Goal: Task Accomplishment & Management: Manage account settings

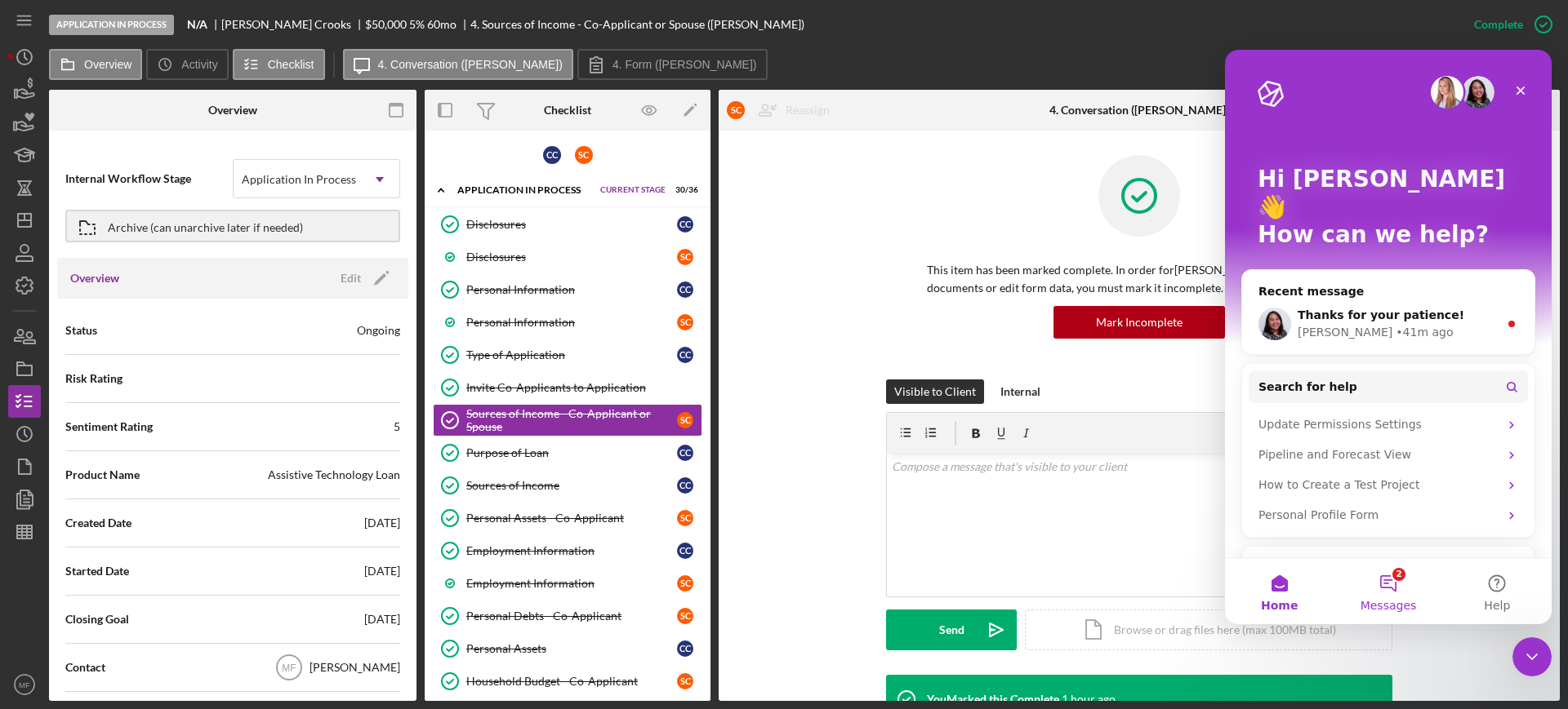
click at [1388, 586] on button "2 Messages" at bounding box center [1388, 591] width 109 height 65
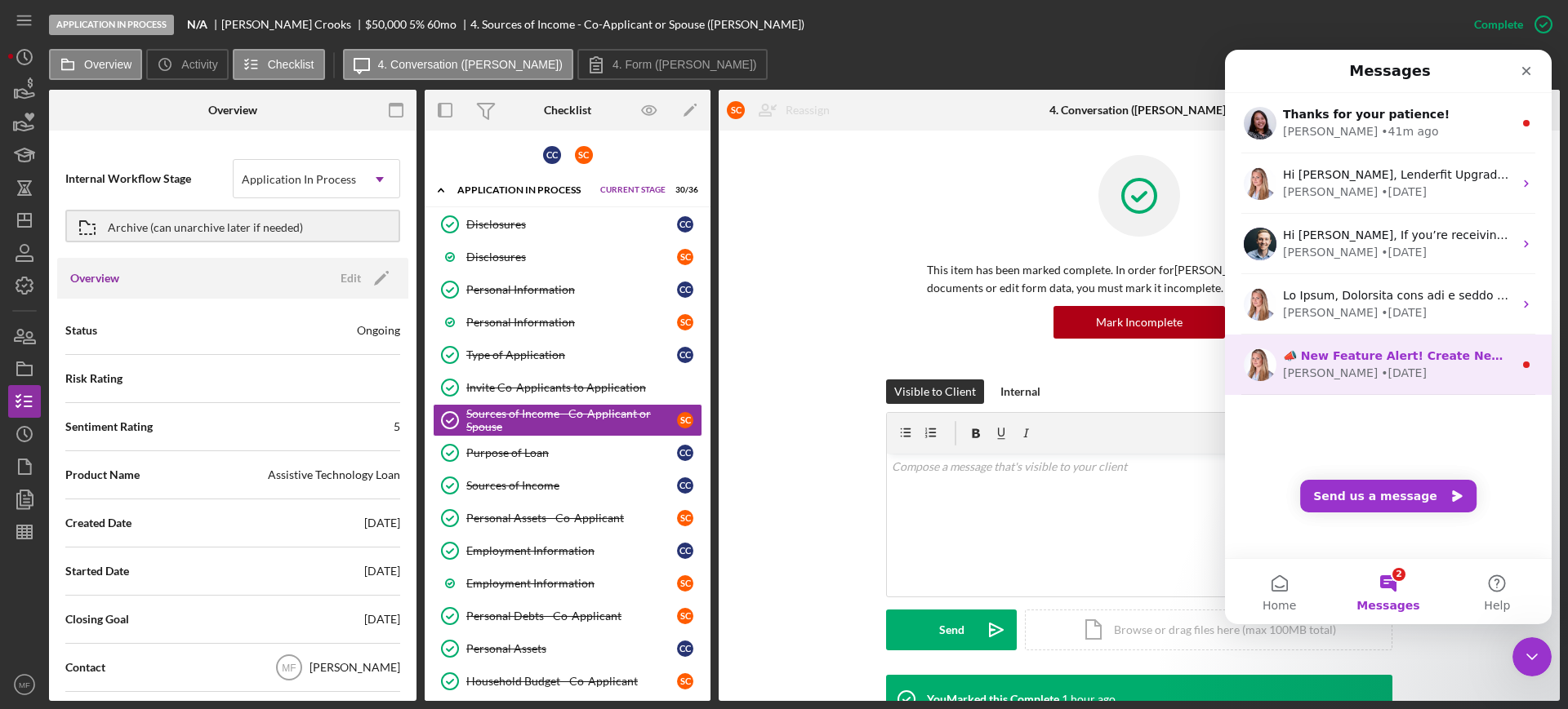
click at [1394, 370] on div "Allison • 30w ago" at bounding box center [1398, 373] width 231 height 17
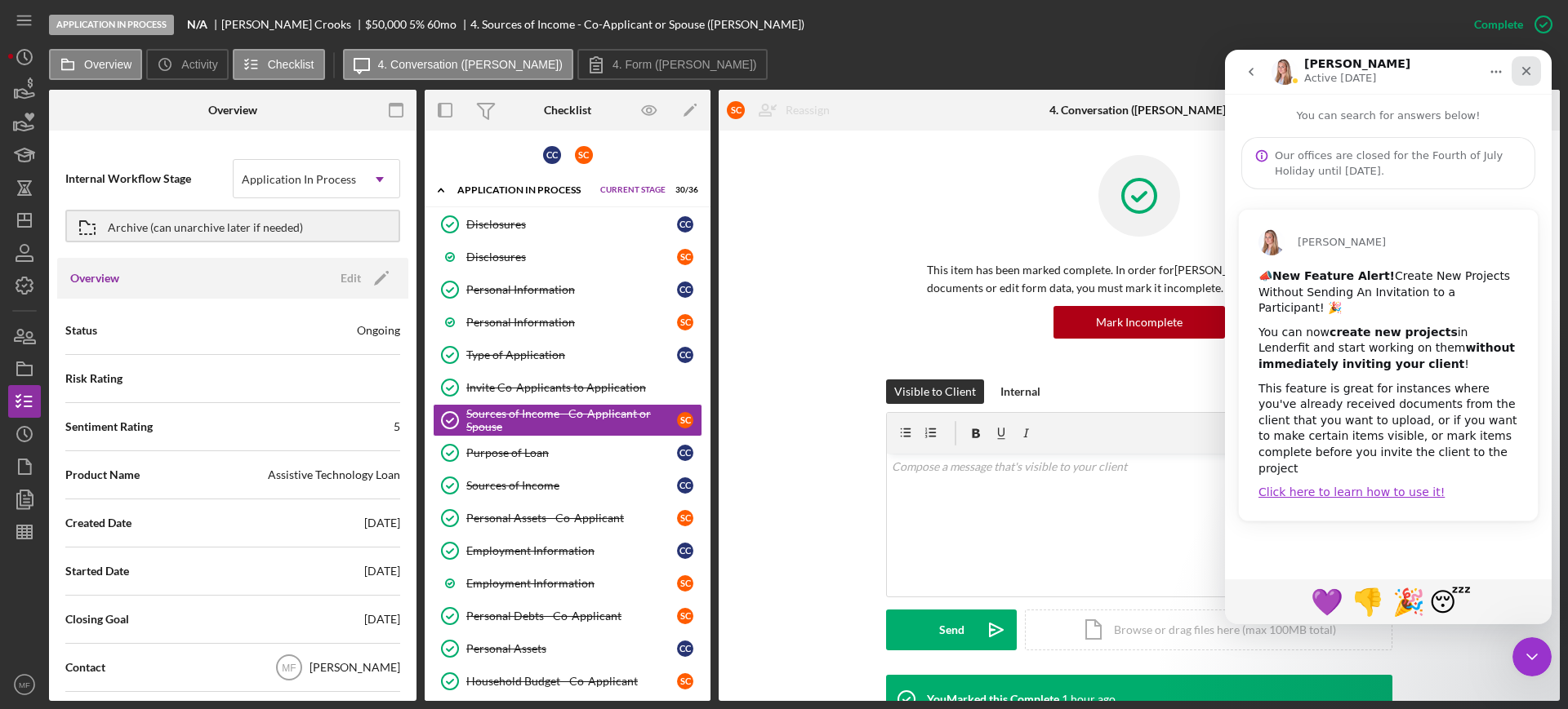
click at [1532, 65] on icon "Close" at bounding box center [1527, 71] width 13 height 13
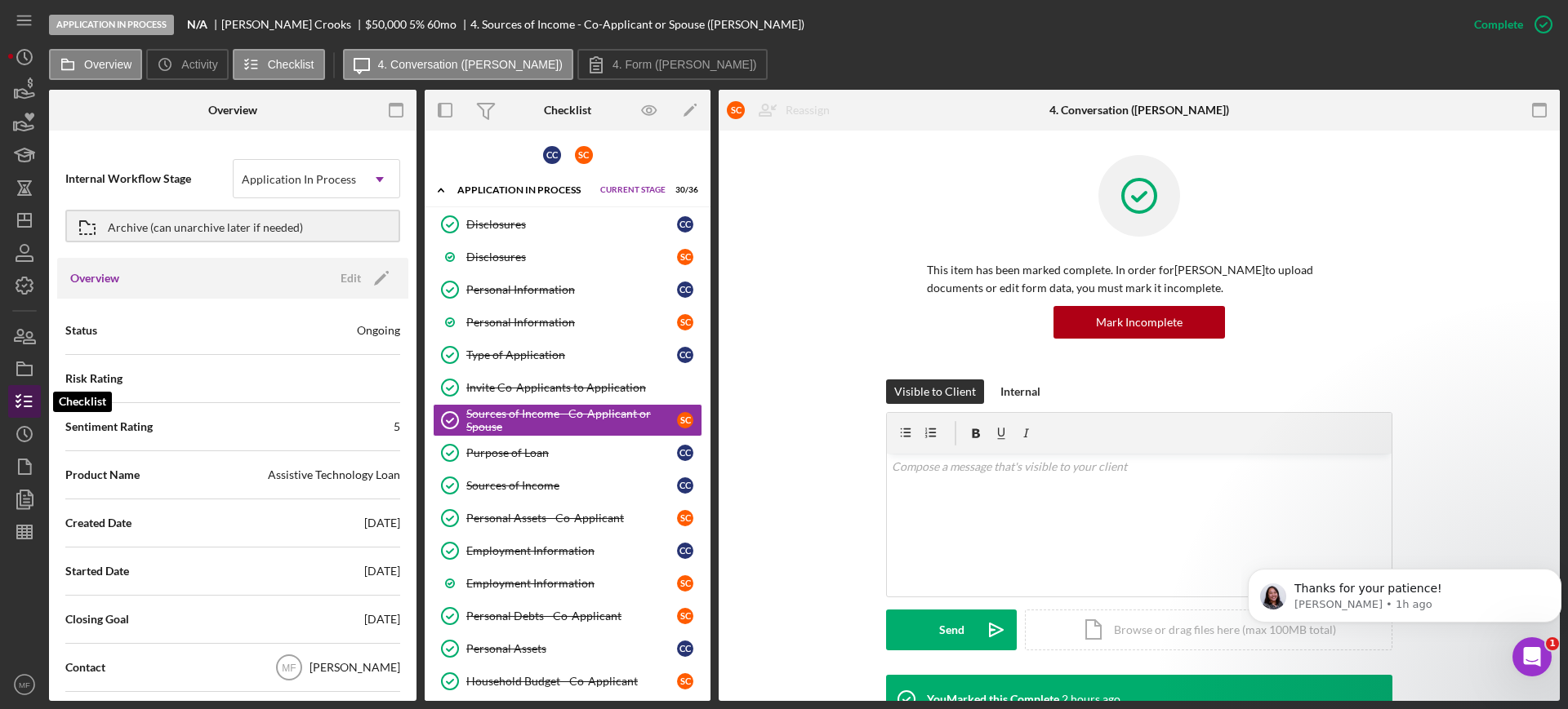
click at [16, 402] on icon "button" at bounding box center [25, 402] width 41 height 41
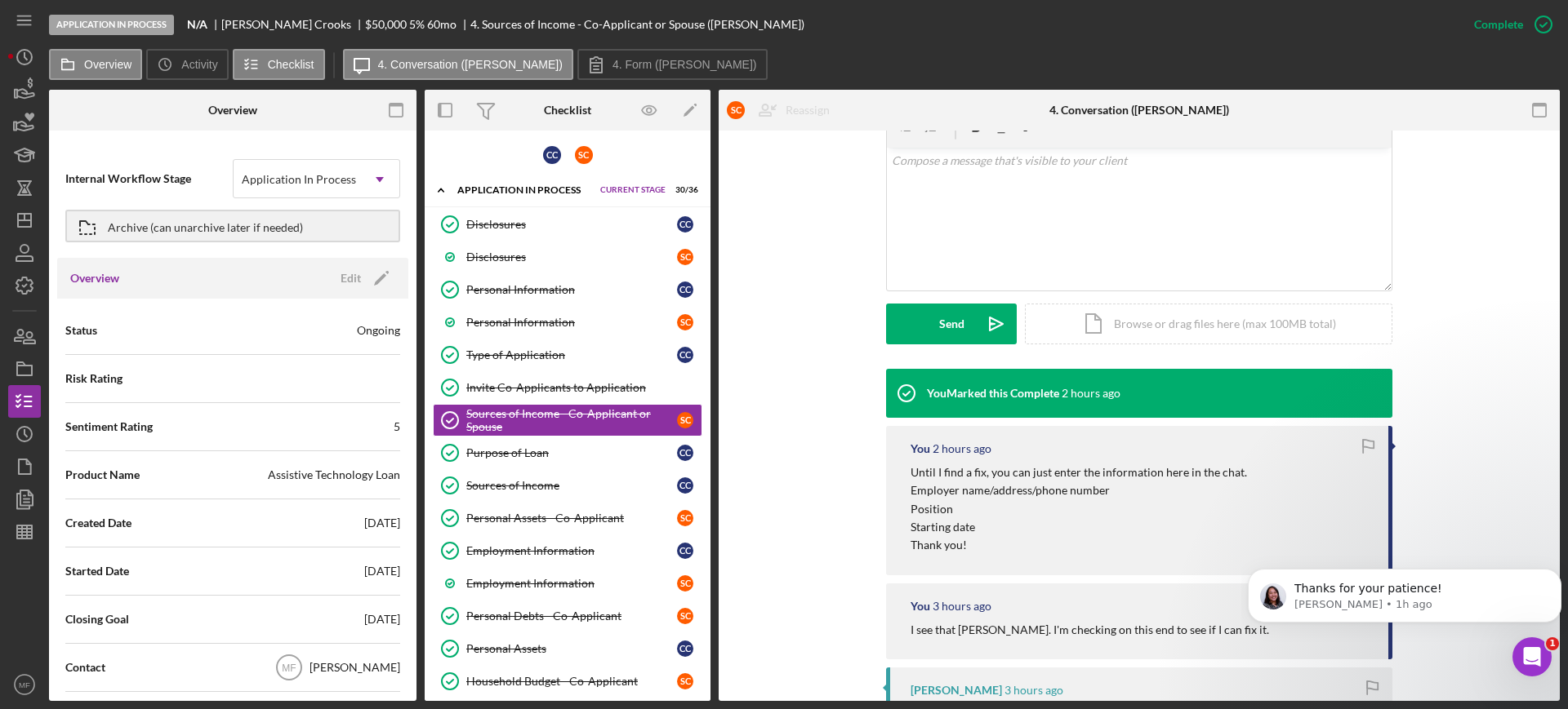
scroll to position [408, 0]
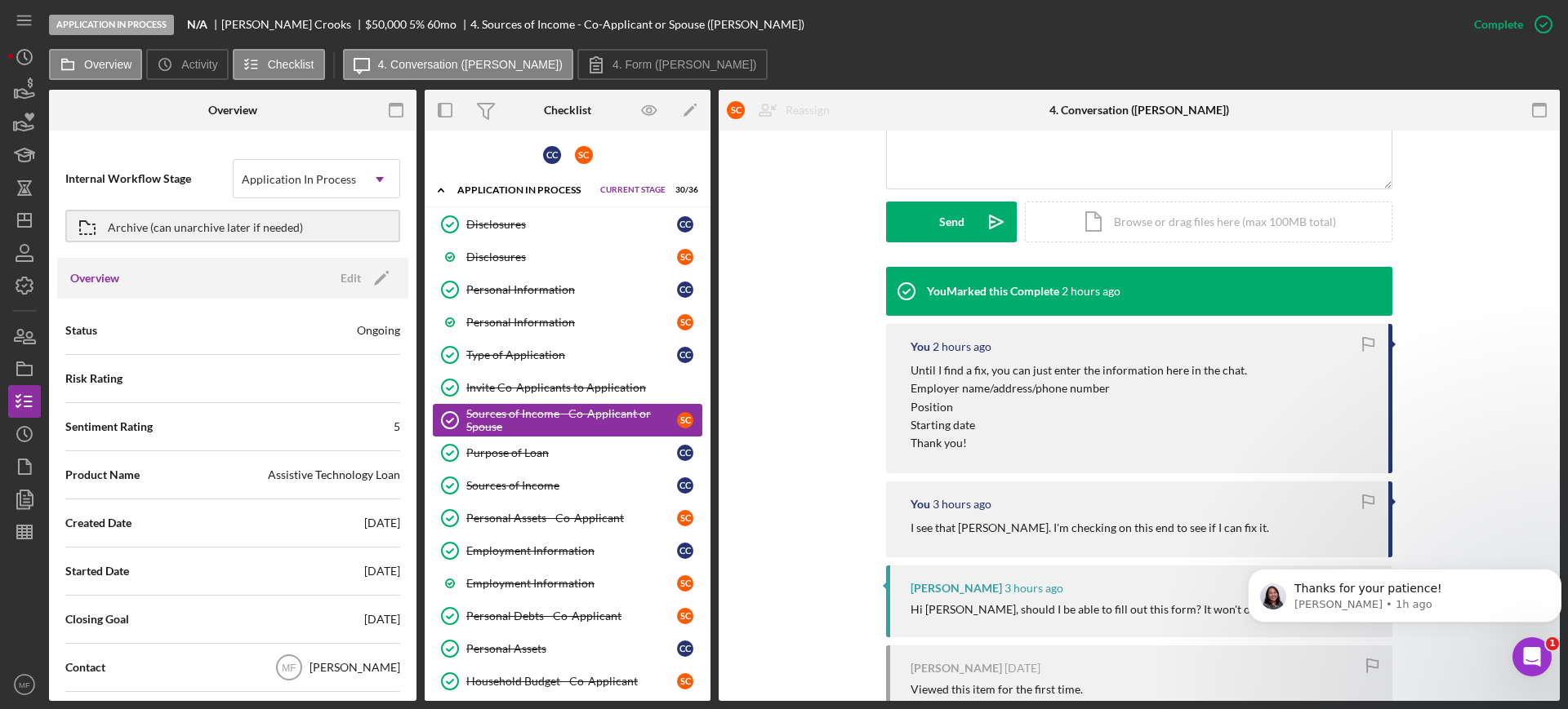
click at [619, 415] on div "Sources of Income - Co-Applicant or Spouse" at bounding box center [572, 421] width 211 height 26
click at [1518, 23] on div "Mark Incomplete" at bounding box center [1480, 25] width 87 height 33
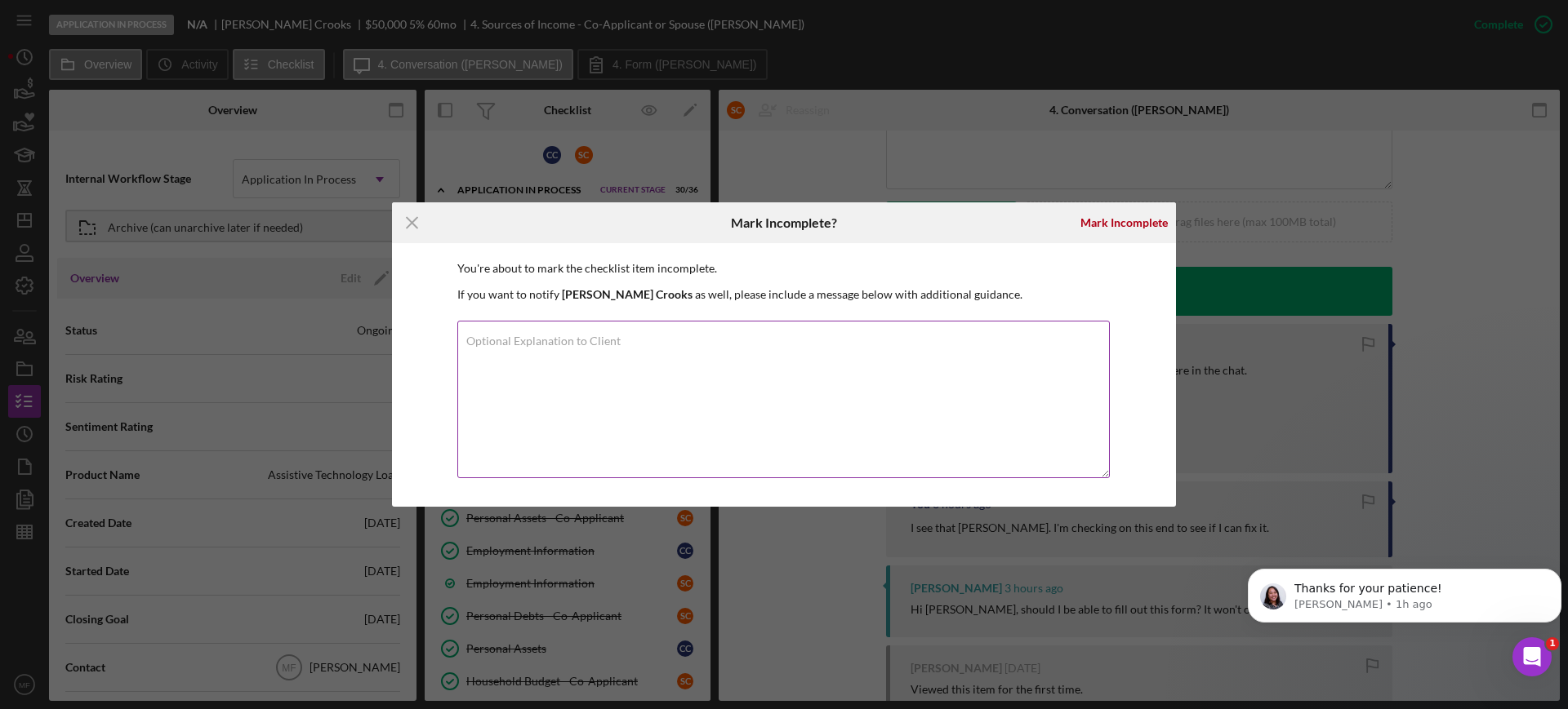
click at [521, 337] on label "Optional Explanation to Client" at bounding box center [543, 341] width 154 height 13
click at [521, 337] on textarea "Optional Explanation to Client" at bounding box center [784, 399] width 653 height 157
type textarea "Opened to enter information in chat."
click at [1128, 224] on div "Mark Incomplete" at bounding box center [1125, 223] width 87 height 33
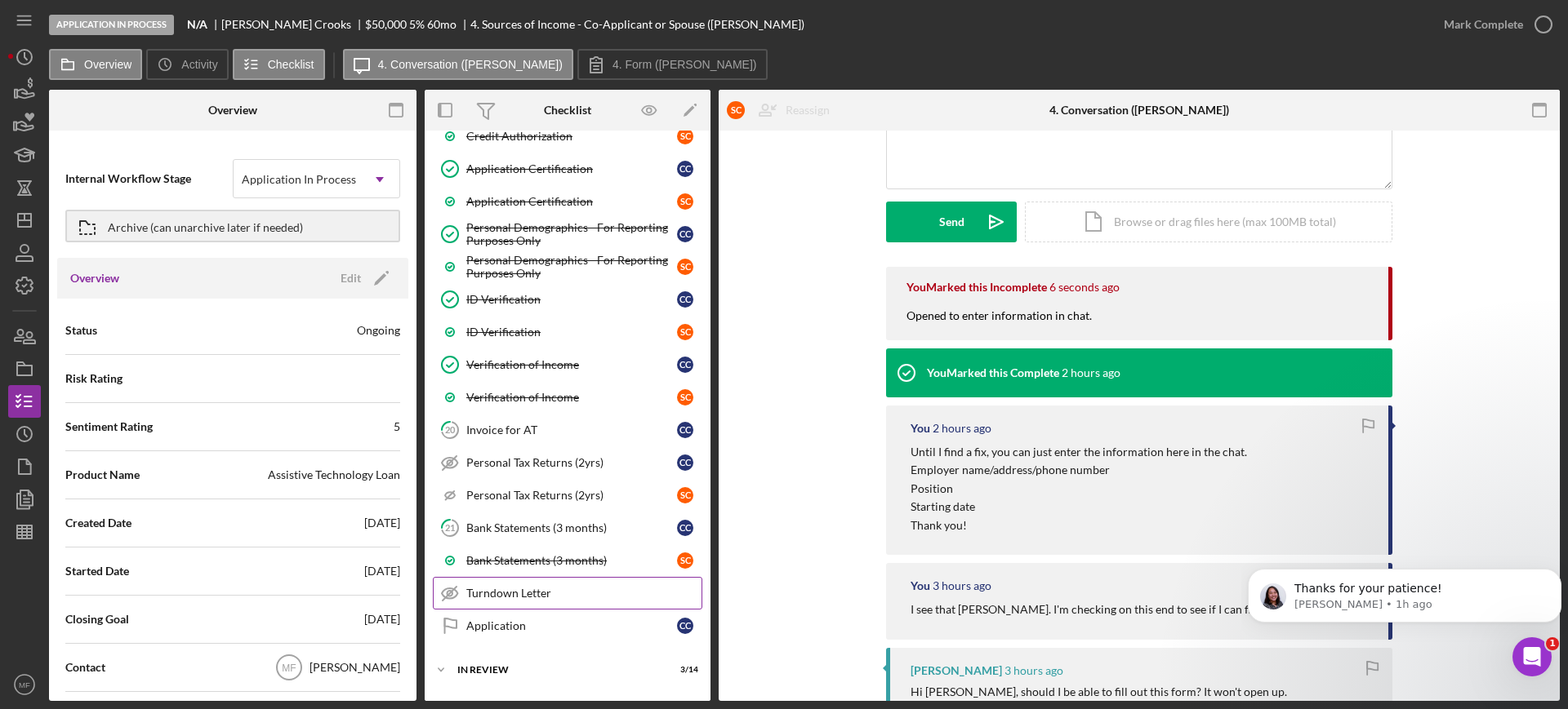
scroll to position [846, 0]
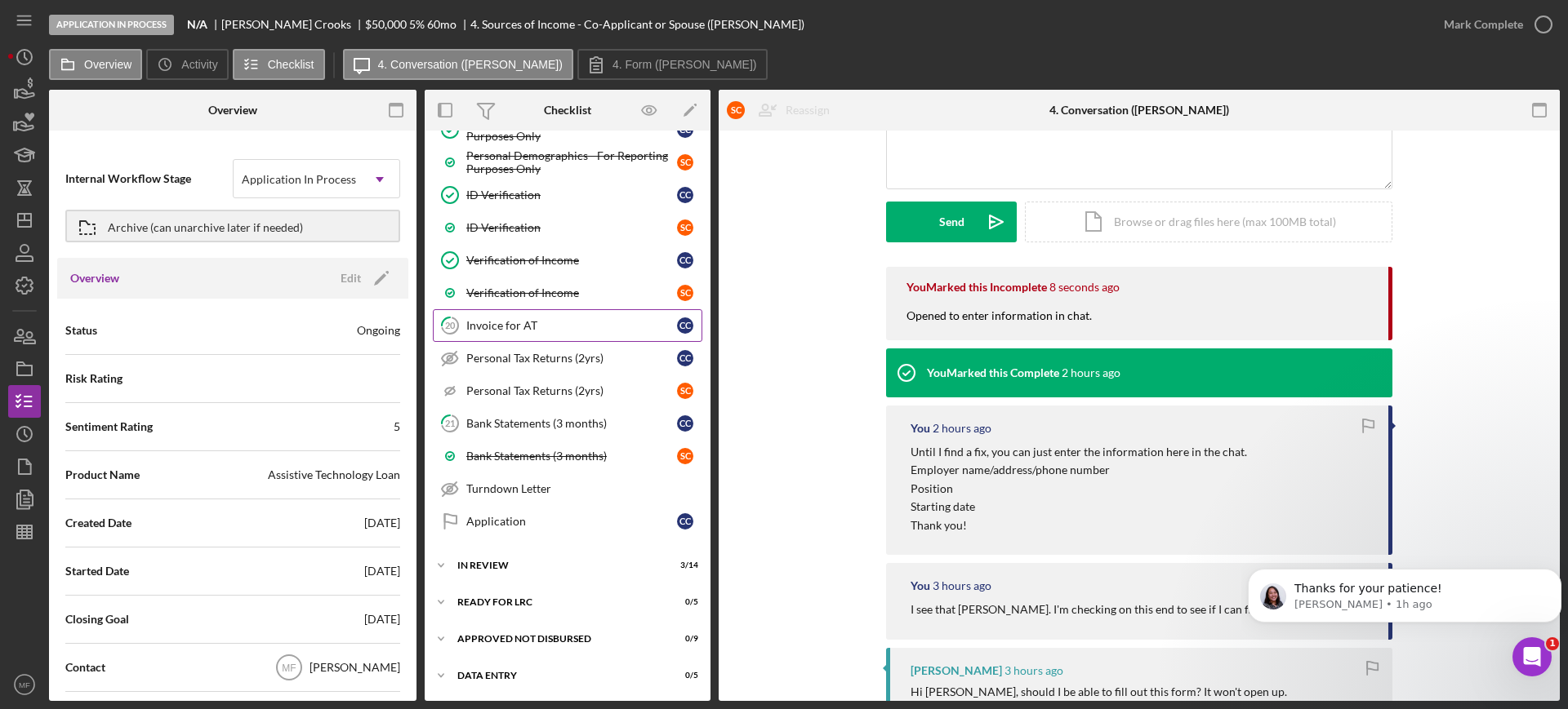
click at [503, 329] on div "Invoice for AT" at bounding box center [572, 326] width 211 height 13
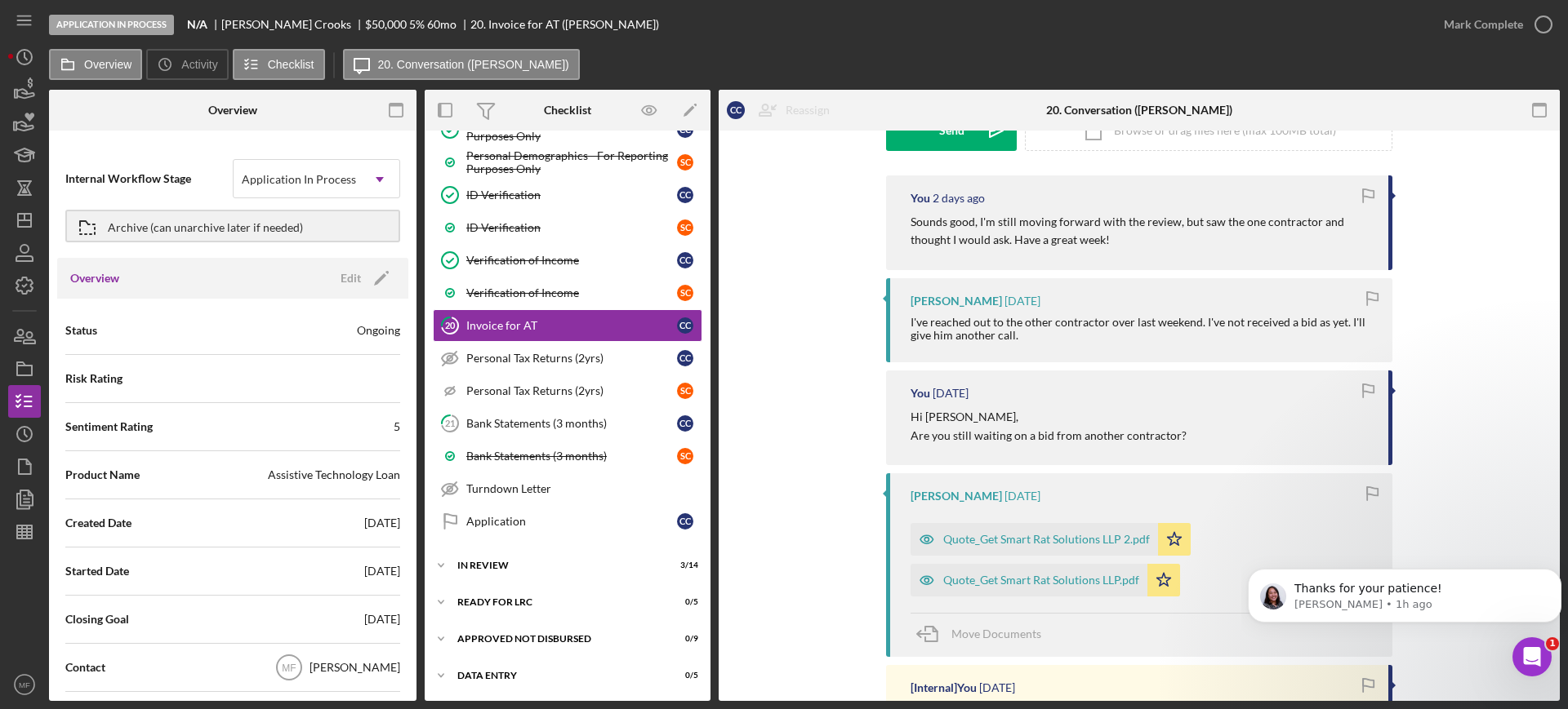
scroll to position [306, 0]
